Goal: Use online tool/utility: Utilize a website feature to perform a specific function

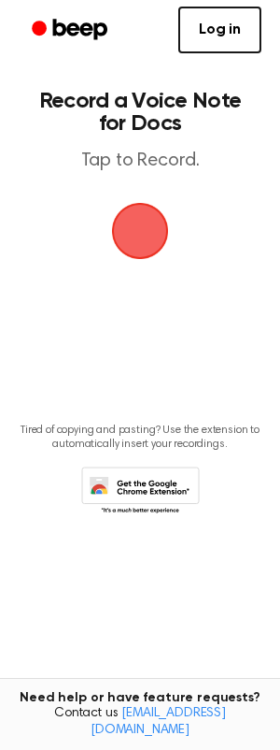
click at [136, 218] on span "button" at bounding box center [140, 231] width 52 height 52
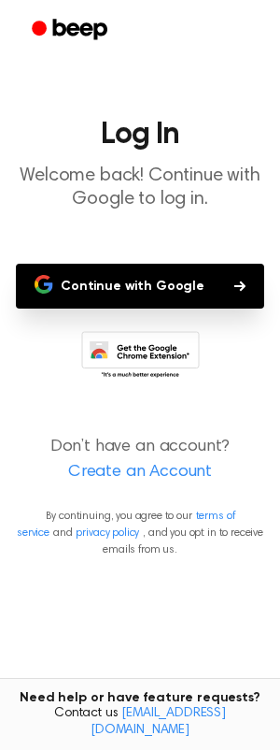
click at [147, 279] on button "Continue with Google" at bounding box center [140, 286] width 249 height 45
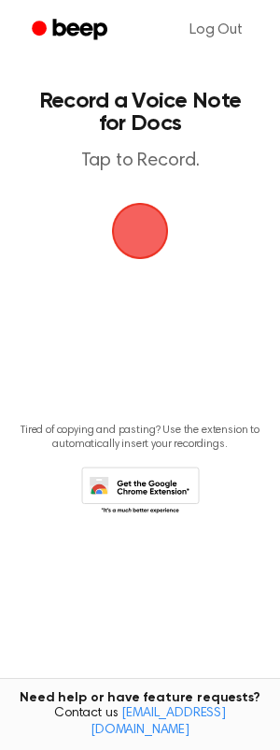
click at [141, 205] on span "button" at bounding box center [140, 231] width 52 height 52
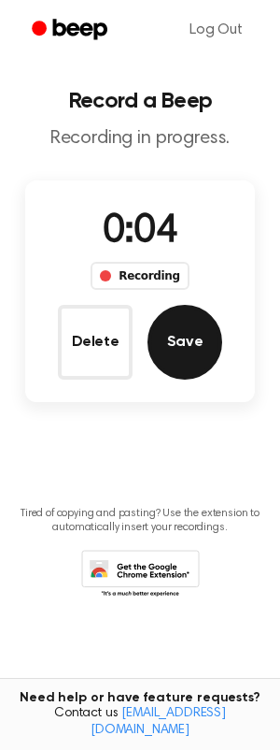
click at [182, 337] on button "Save" at bounding box center [185, 342] width 75 height 75
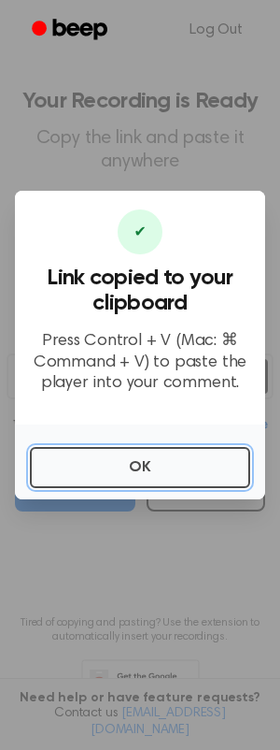
click at [148, 460] on button "OK" at bounding box center [140, 467] width 221 height 41
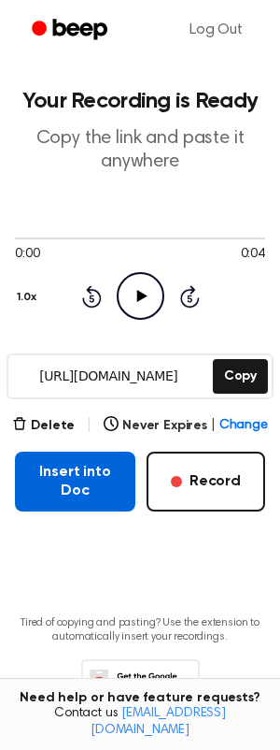
click at [124, 464] on button "Insert into Doc" at bounding box center [75, 482] width 121 height 60
click at [75, 481] on button "Insert into Doc" at bounding box center [75, 482] width 121 height 60
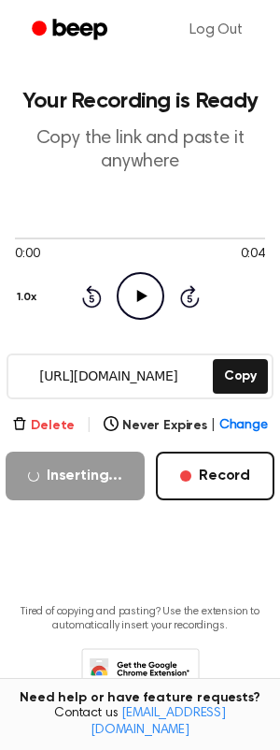
click at [47, 422] on button "Delete" at bounding box center [43, 426] width 63 height 20
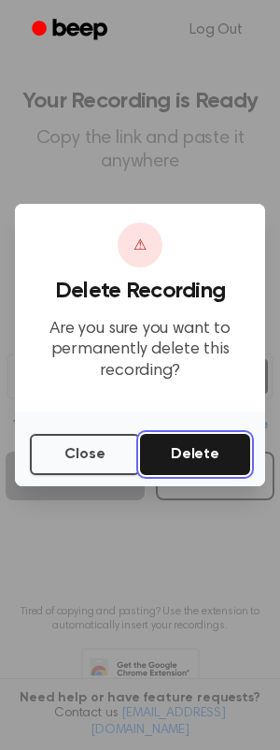
click at [197, 441] on button "Delete" at bounding box center [195, 454] width 110 height 41
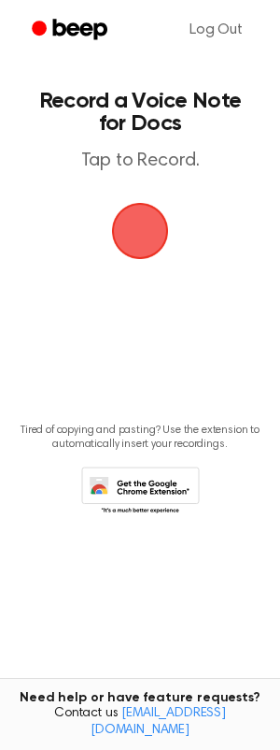
click at [126, 230] on span "button" at bounding box center [140, 231] width 52 height 52
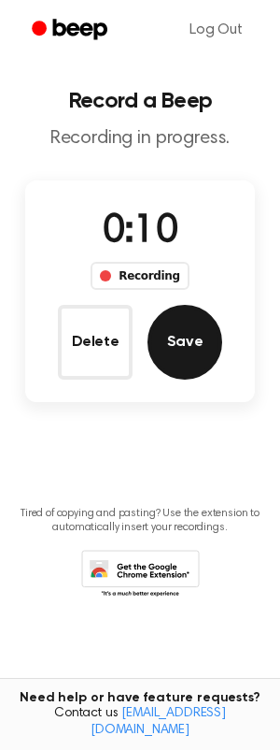
click at [194, 343] on button "Save" at bounding box center [185, 342] width 75 height 75
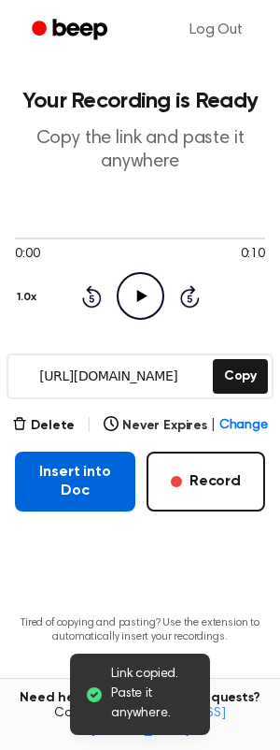
click at [62, 493] on button "Insert into Doc" at bounding box center [75, 482] width 121 height 60
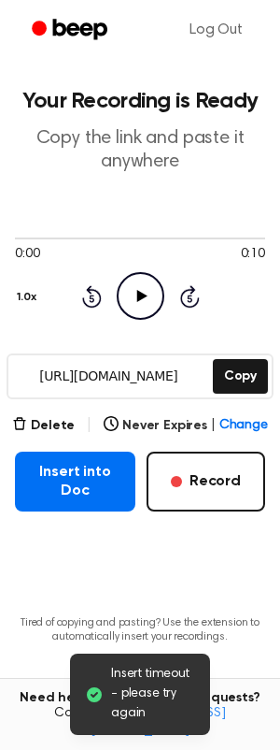
click at [131, 299] on icon "Play Audio" at bounding box center [141, 296] width 48 height 48
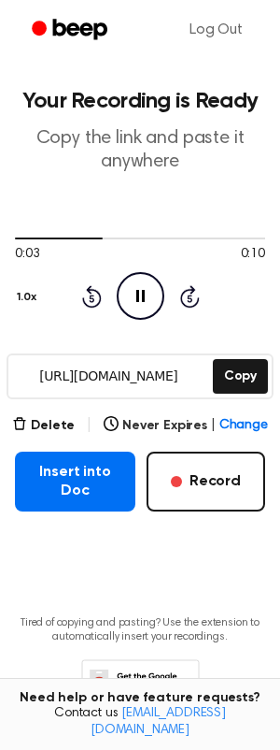
click at [122, 281] on icon "Pause Audio" at bounding box center [141, 296] width 48 height 48
click at [72, 423] on button "Delete" at bounding box center [43, 426] width 63 height 20
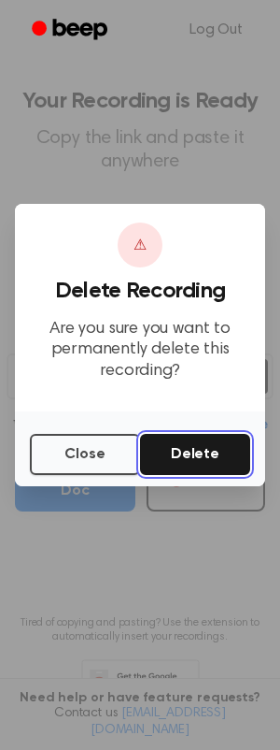
click at [209, 446] on button "Delete" at bounding box center [195, 454] width 110 height 41
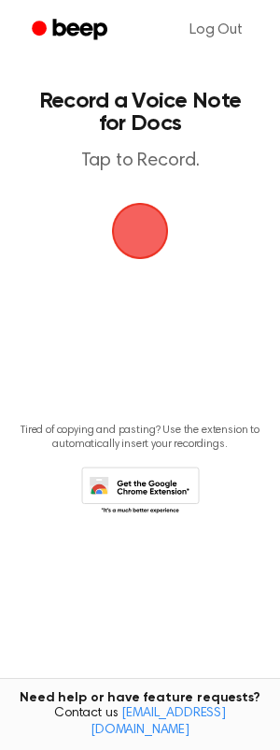
click at [149, 240] on span "button" at bounding box center [140, 231] width 57 height 57
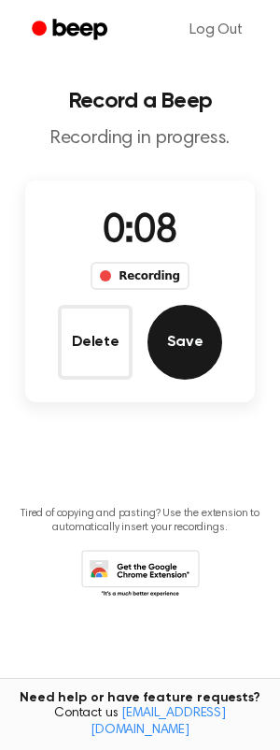
click at [201, 329] on button "Save" at bounding box center [185, 342] width 75 height 75
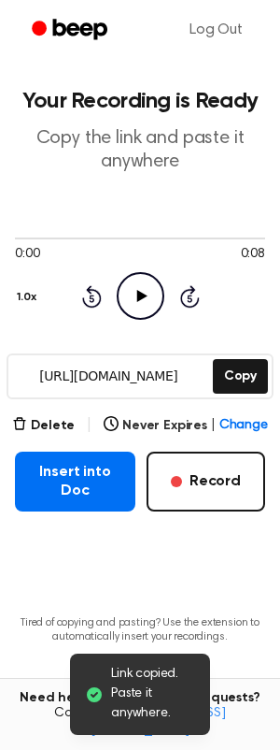
click at [142, 294] on icon at bounding box center [141, 296] width 10 height 12
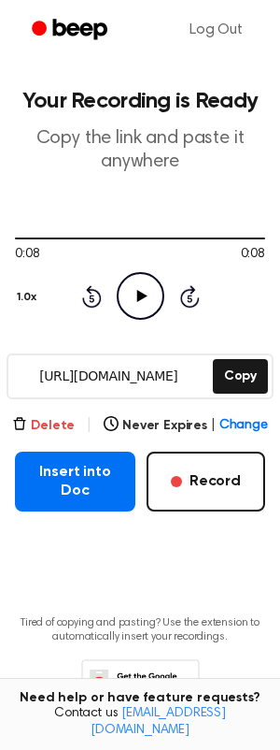
click at [61, 428] on button "Delete" at bounding box center [43, 426] width 63 height 20
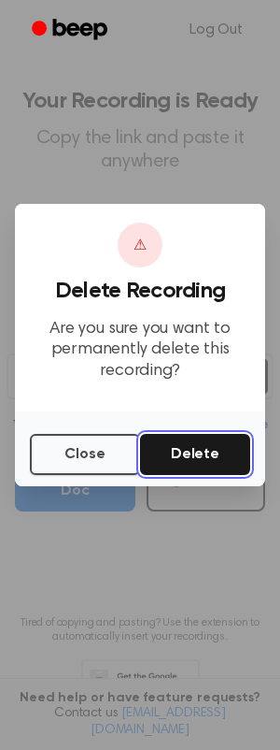
click at [190, 453] on button "Delete" at bounding box center [195, 454] width 110 height 41
